Goal: Task Accomplishment & Management: Use online tool/utility

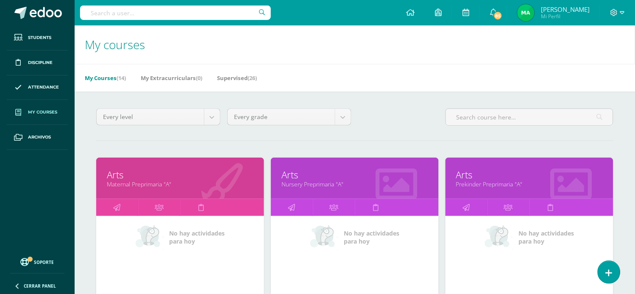
click at [148, 180] on link "Arts" at bounding box center [180, 174] width 147 height 13
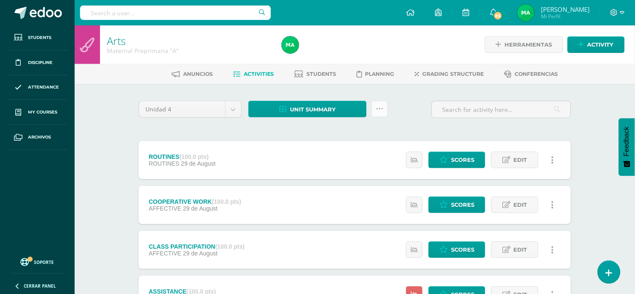
click at [377, 108] on icon at bounding box center [379, 109] width 7 height 7
click at [337, 130] on link "Subir actividades en masa" at bounding box center [358, 136] width 93 height 20
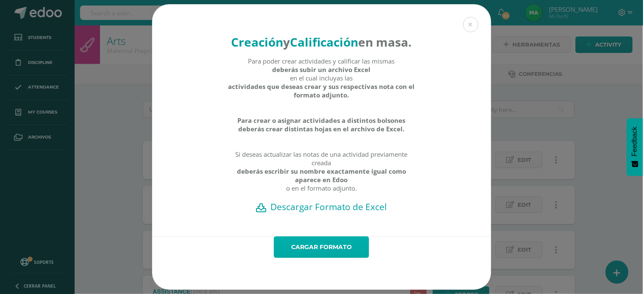
click at [319, 258] on link "Cargar formato" at bounding box center [321, 248] width 95 height 22
click at [320, 213] on h2 "Descargar Formato de Excel" at bounding box center [322, 207] width 310 height 12
click at [468, 22] on button at bounding box center [471, 24] width 15 height 15
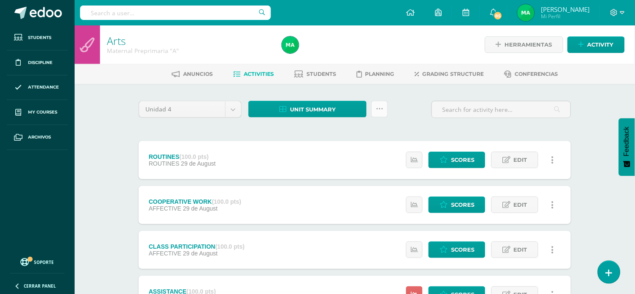
click at [381, 107] on icon at bounding box center [379, 109] width 7 height 7
click at [336, 131] on link "Subir actividades en masa" at bounding box center [358, 136] width 93 height 20
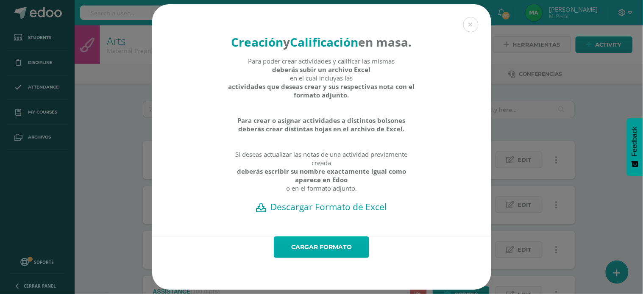
click at [331, 257] on link "Cargar formato" at bounding box center [321, 248] width 95 height 22
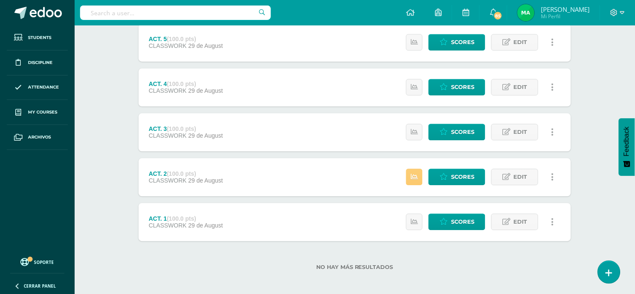
scroll to position [345, 0]
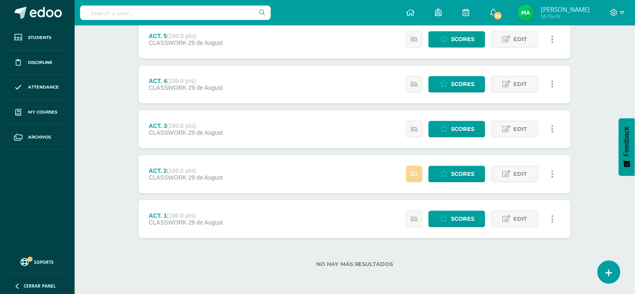
click at [412, 172] on icon at bounding box center [414, 174] width 7 height 7
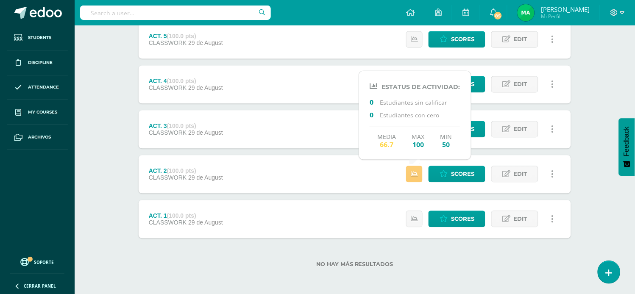
click at [398, 176] on div "Scores Edit Activity history Delete Activity history ¿Estás seguro de querer el…" at bounding box center [483, 175] width 178 height 38
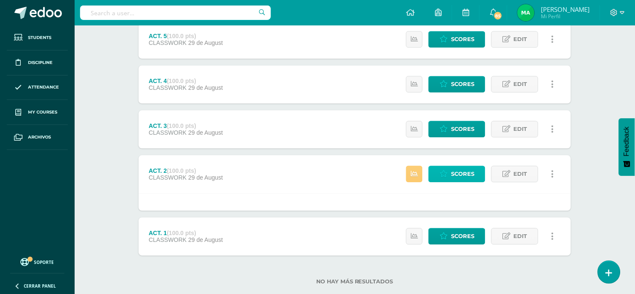
click at [448, 172] on icon at bounding box center [444, 174] width 8 height 7
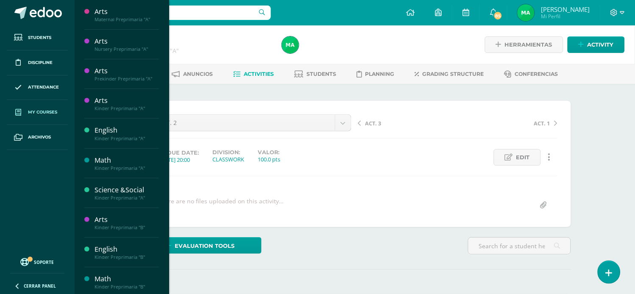
click at [46, 109] on span "My courses" at bounding box center [42, 112] width 29 height 7
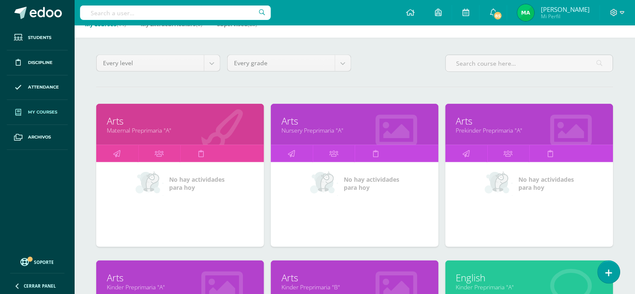
scroll to position [53, 0]
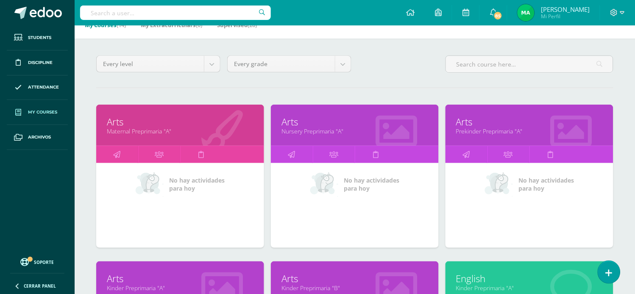
click at [293, 121] on link "Arts" at bounding box center [355, 121] width 147 height 13
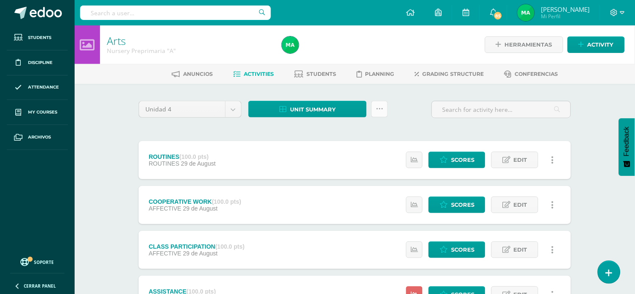
click at [380, 108] on icon at bounding box center [379, 109] width 7 height 7
click at [337, 134] on link "Subir actividades en masa" at bounding box center [358, 136] width 93 height 20
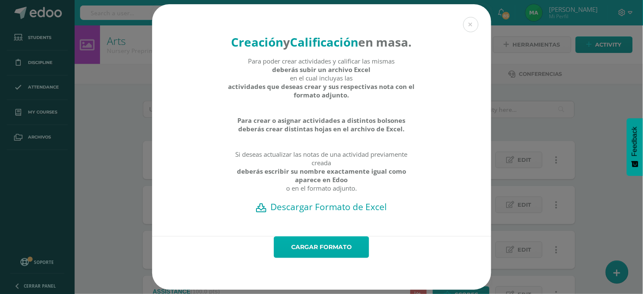
click at [336, 258] on link "Cargar formato" at bounding box center [321, 248] width 95 height 22
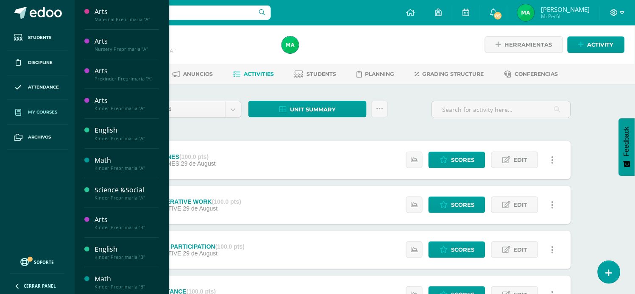
click at [49, 111] on span "My courses" at bounding box center [42, 112] width 29 height 7
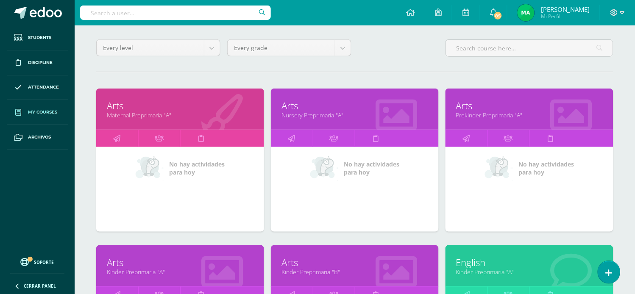
scroll to position [76, 0]
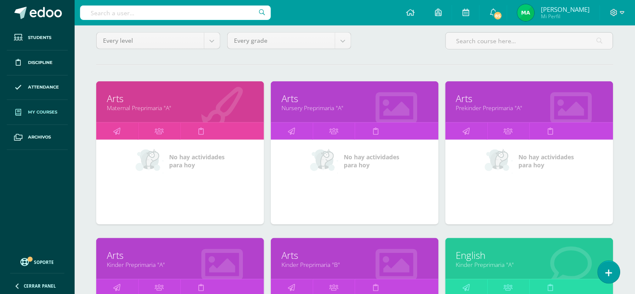
click at [467, 99] on link "Arts" at bounding box center [529, 98] width 147 height 13
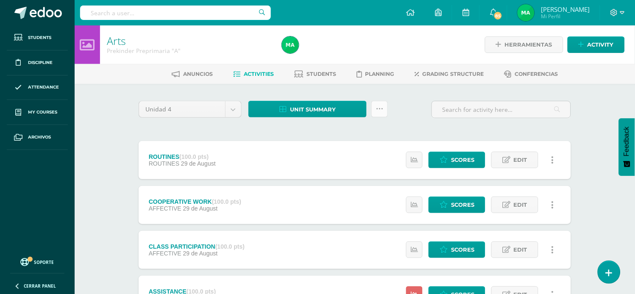
click at [384, 107] on link at bounding box center [380, 109] width 17 height 17
click at [341, 134] on link "Subir actividades en masa" at bounding box center [358, 136] width 93 height 20
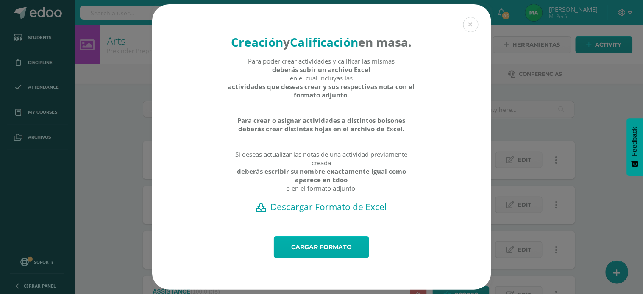
click at [299, 257] on link "Cargar formato" at bounding box center [321, 248] width 95 height 22
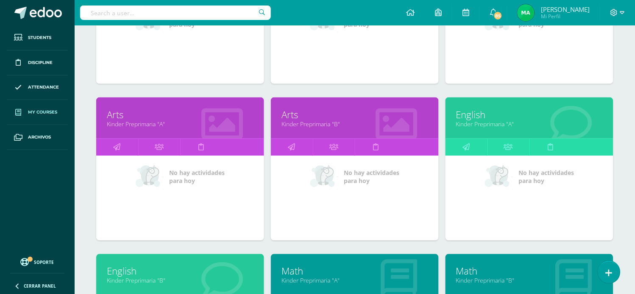
scroll to position [219, 0]
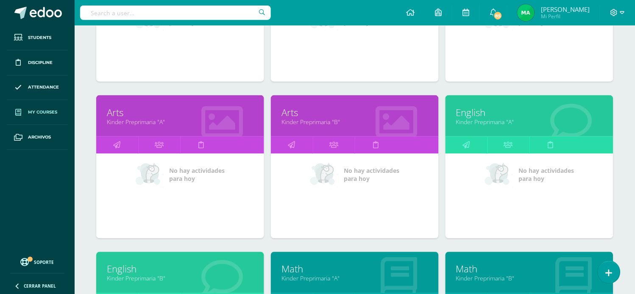
click at [115, 113] on link "Arts" at bounding box center [180, 112] width 147 height 13
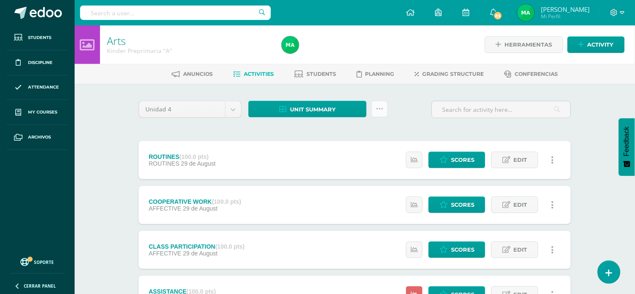
click at [383, 106] on icon at bounding box center [379, 109] width 7 height 7
click at [341, 135] on link "Subir actividades en masa" at bounding box center [358, 136] width 93 height 20
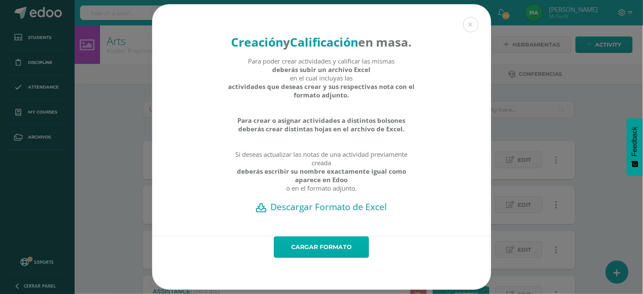
click at [331, 258] on link "Cargar formato" at bounding box center [321, 248] width 95 height 22
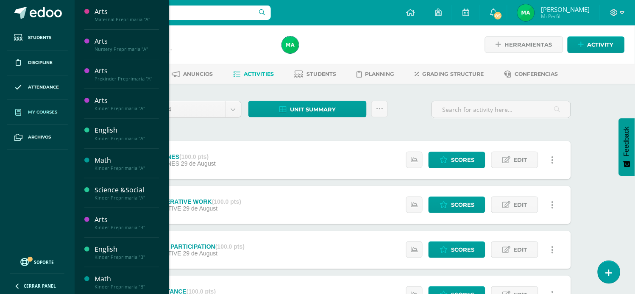
click at [34, 111] on span "My courses" at bounding box center [42, 112] width 29 height 7
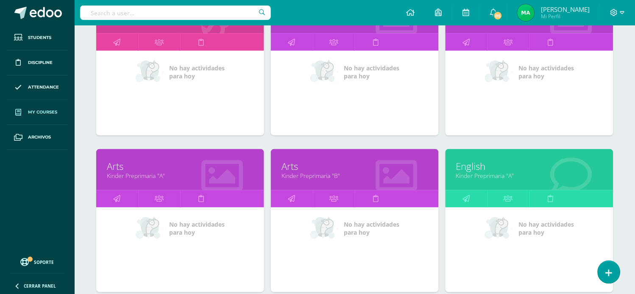
scroll to position [181, 0]
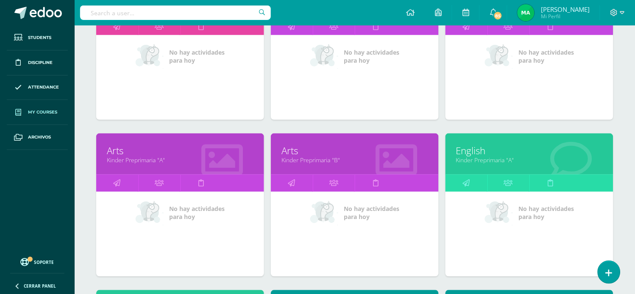
click at [293, 152] on link "Arts" at bounding box center [355, 150] width 147 height 13
click at [287, 154] on link "Arts" at bounding box center [355, 150] width 147 height 13
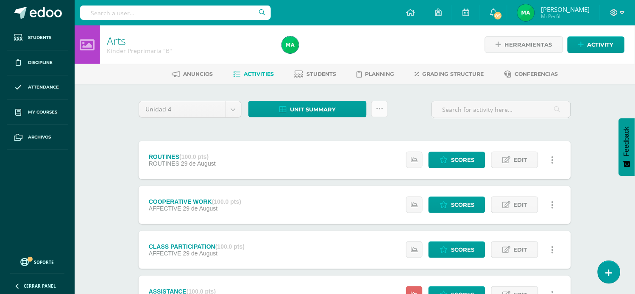
click at [380, 106] on icon at bounding box center [379, 109] width 7 height 7
click at [338, 134] on link "Subir actividades en masa" at bounding box center [358, 136] width 93 height 20
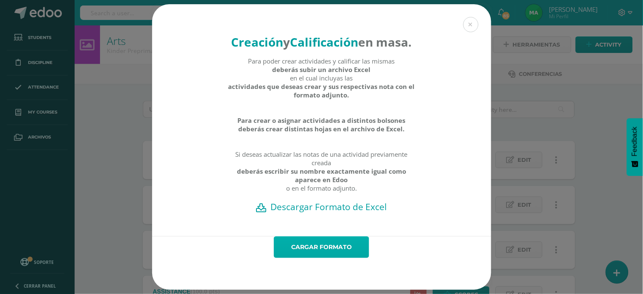
click at [307, 255] on link "Cargar formato" at bounding box center [321, 248] width 95 height 22
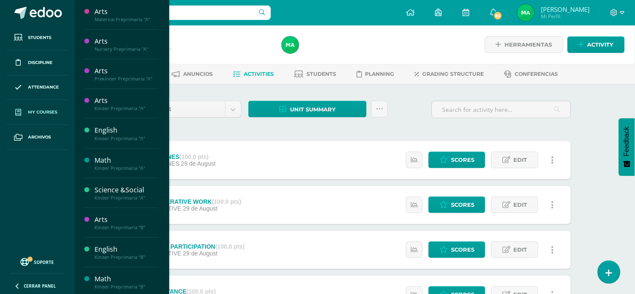
click at [43, 109] on span "My courses" at bounding box center [42, 112] width 29 height 7
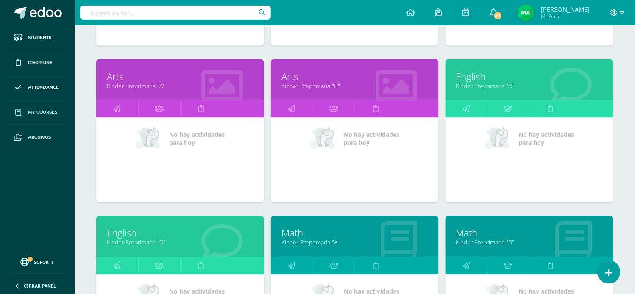
scroll to position [270, 0]
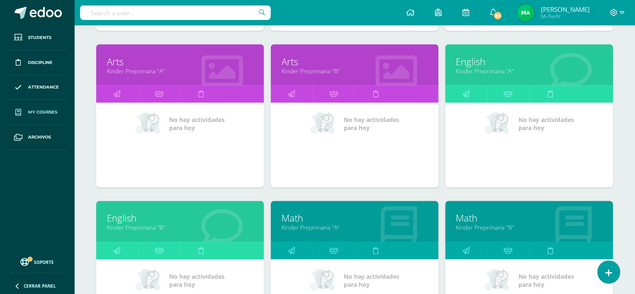
click at [474, 60] on link "English" at bounding box center [529, 61] width 147 height 13
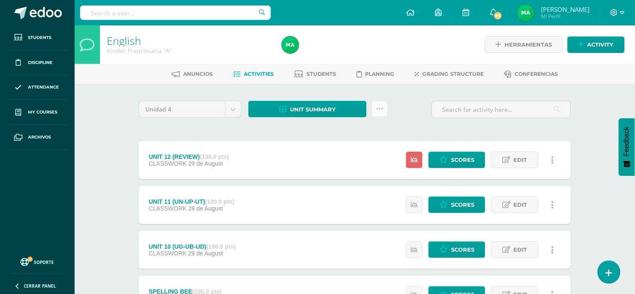
click at [379, 108] on icon at bounding box center [379, 109] width 7 height 7
click at [336, 130] on link "Subir actividades en masa" at bounding box center [358, 136] width 93 height 20
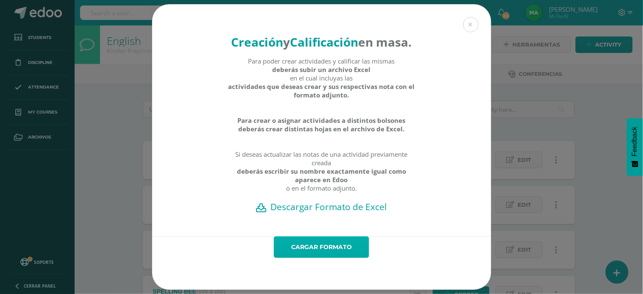
click at [298, 258] on link "Cargar formato" at bounding box center [321, 248] width 95 height 22
click at [465, 22] on button at bounding box center [471, 24] width 15 height 15
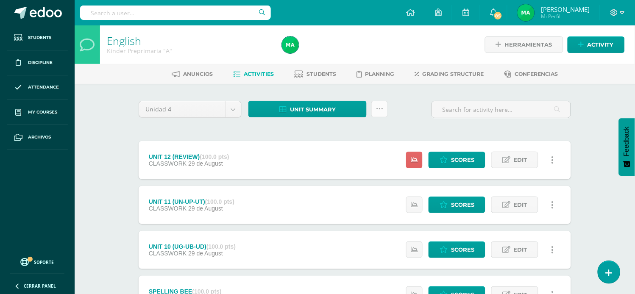
click at [380, 106] on icon at bounding box center [379, 109] width 7 height 7
click at [336, 134] on link "Subir actividades en masa" at bounding box center [358, 136] width 93 height 20
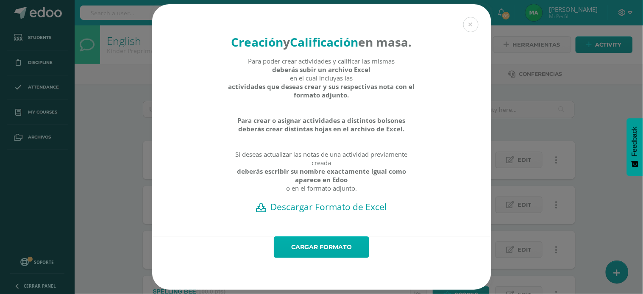
click at [321, 257] on link "Cargar formato" at bounding box center [321, 248] width 95 height 22
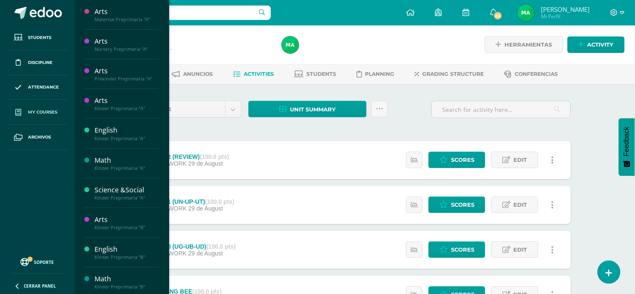
click at [40, 113] on span "My courses" at bounding box center [42, 112] width 29 height 7
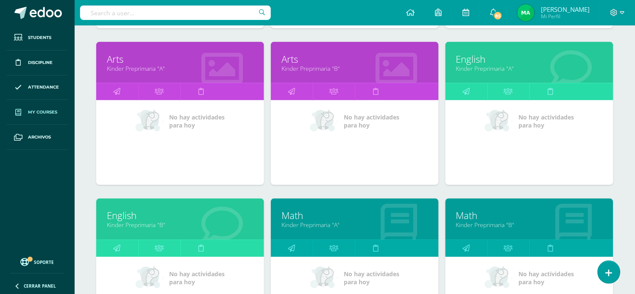
scroll to position [274, 0]
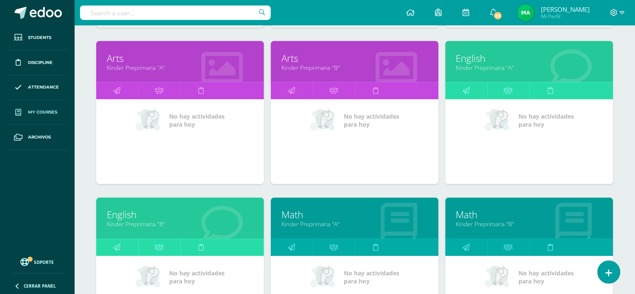
click at [129, 218] on link "English" at bounding box center [180, 215] width 147 height 13
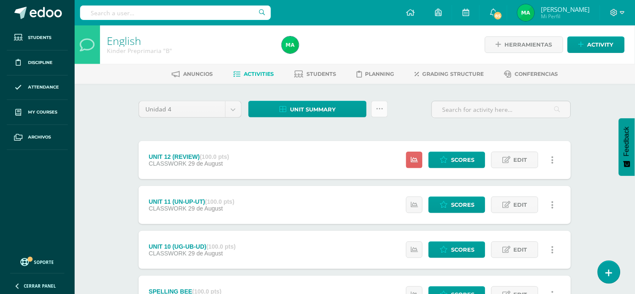
click at [380, 108] on icon at bounding box center [379, 109] width 7 height 7
click at [338, 131] on link "Subir actividades en masa" at bounding box center [358, 136] width 93 height 20
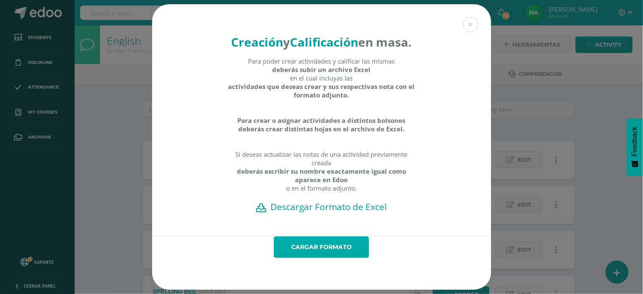
click at [316, 257] on link "Cargar formato" at bounding box center [321, 248] width 95 height 22
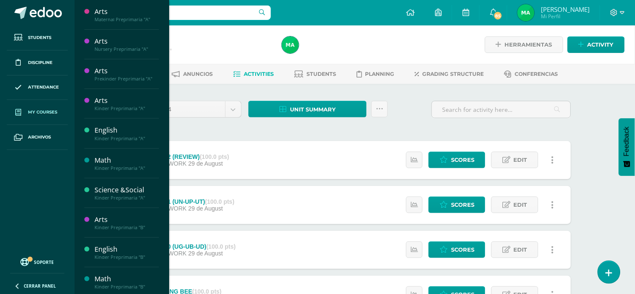
click at [31, 111] on span "My courses" at bounding box center [42, 112] width 29 height 7
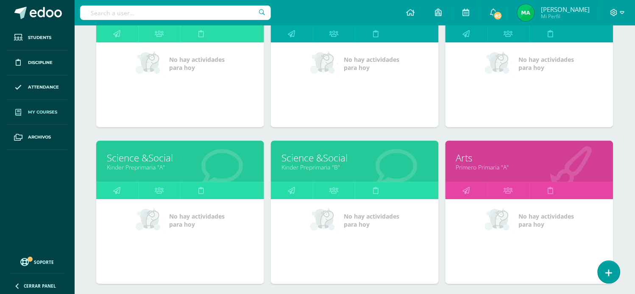
scroll to position [489, 0]
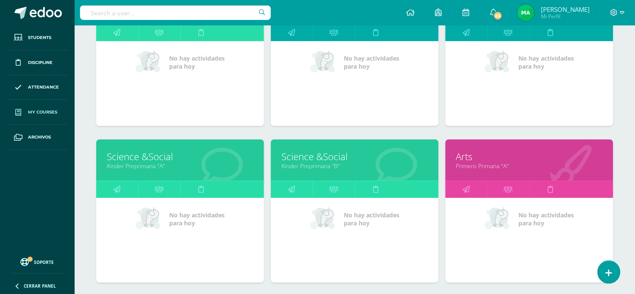
click at [145, 159] on link "Science &Social" at bounding box center [180, 156] width 147 height 13
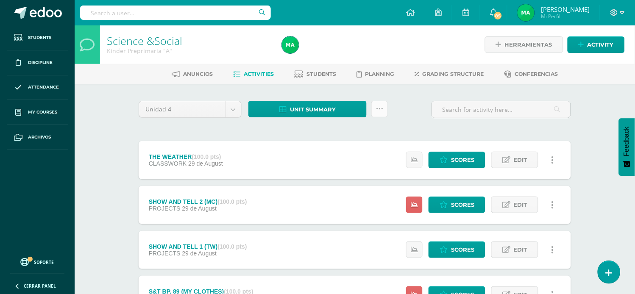
click at [380, 108] on icon at bounding box center [379, 109] width 7 height 7
click at [338, 137] on link "Subir actividades en masa" at bounding box center [358, 136] width 93 height 20
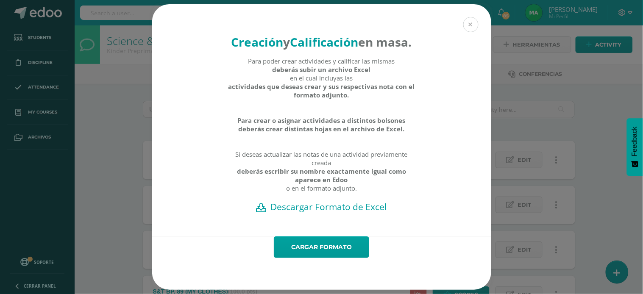
click at [466, 17] on button at bounding box center [471, 24] width 15 height 15
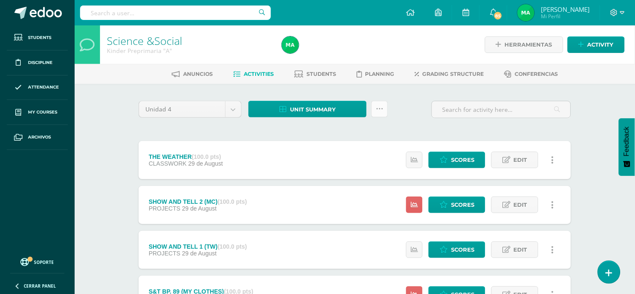
click at [376, 105] on link at bounding box center [380, 109] width 17 height 17
click at [336, 136] on link "Subir actividades en masa" at bounding box center [358, 136] width 93 height 20
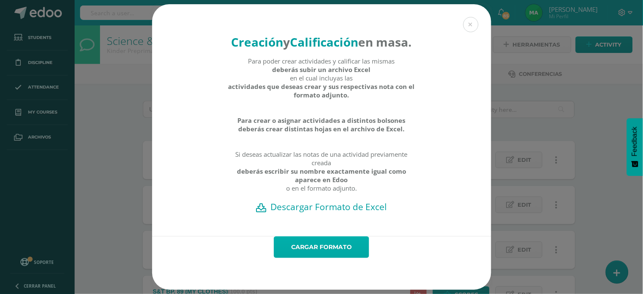
click at [323, 256] on link "Cargar formato" at bounding box center [321, 248] width 95 height 22
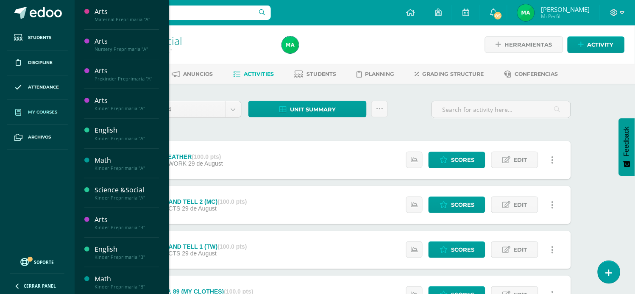
click at [47, 112] on span "My courses" at bounding box center [42, 112] width 29 height 7
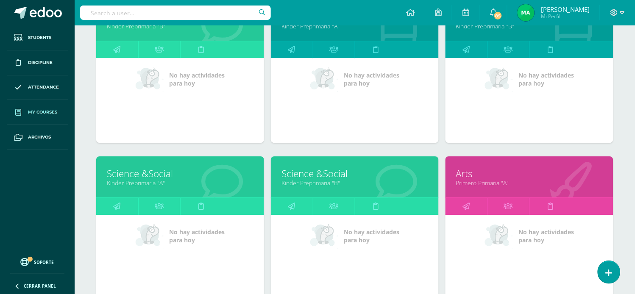
scroll to position [468, 0]
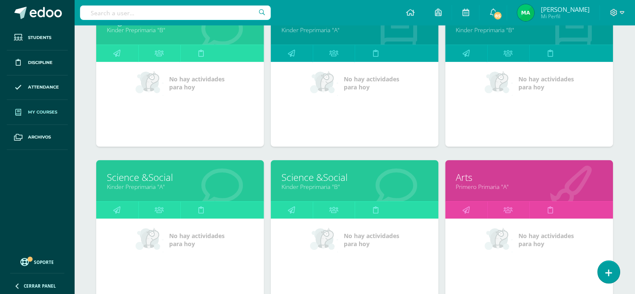
click at [321, 180] on link "Science &Social" at bounding box center [355, 177] width 147 height 13
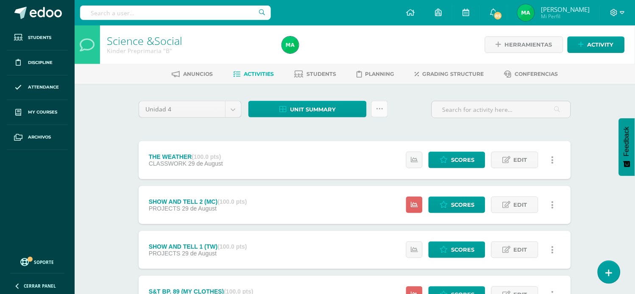
click at [380, 108] on icon at bounding box center [379, 109] width 7 height 7
click at [344, 131] on link "Subir actividades en masa" at bounding box center [358, 136] width 93 height 20
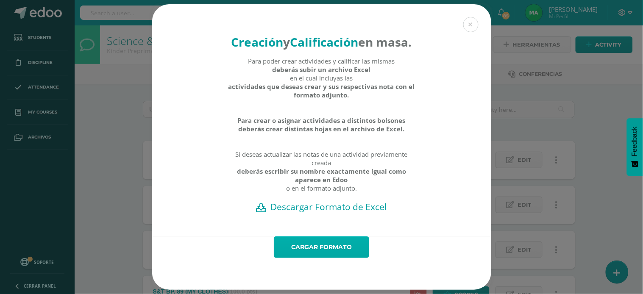
click at [319, 258] on link "Cargar formato" at bounding box center [321, 248] width 95 height 22
